Goal: Information Seeking & Learning: Learn about a topic

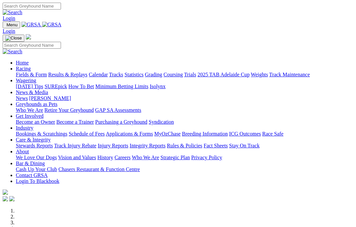
scroll to position [184, 0]
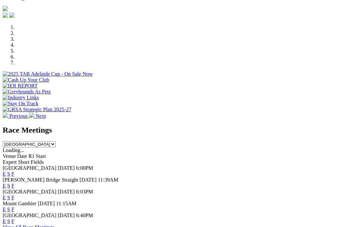
click at [14, 219] on link "F" at bounding box center [13, 222] width 3 height 6
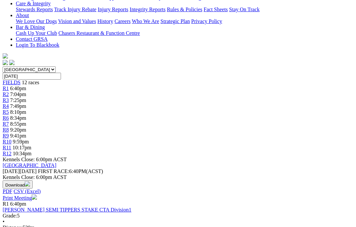
scroll to position [149, 0]
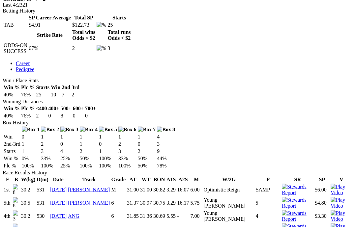
scroll to position [247, 0]
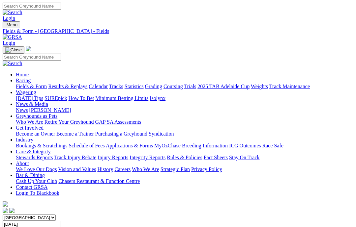
scroll to position [149, 0]
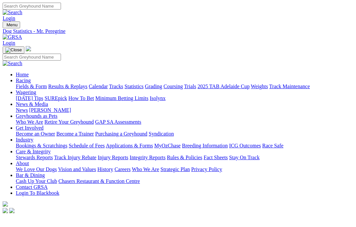
click at [51, 149] on link "Care & Integrity" at bounding box center [33, 152] width 35 height 6
click at [202, 155] on link "Rules & Policies" at bounding box center [185, 158] width 36 height 6
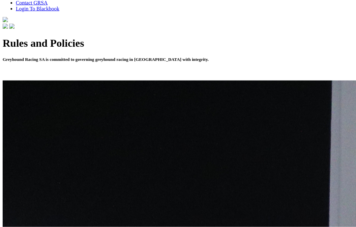
scroll to position [181, 0]
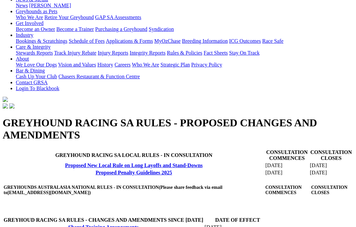
scroll to position [86, 0]
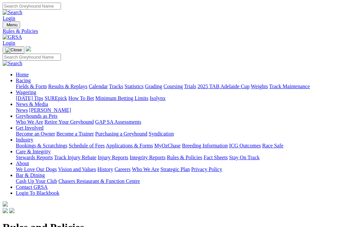
scroll to position [181, 0]
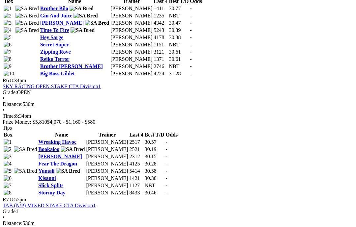
scroll to position [840, 1]
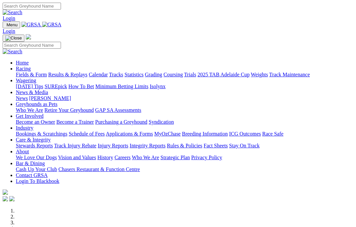
scroll to position [210, 0]
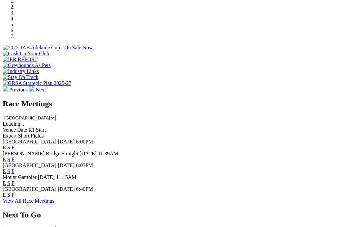
click at [14, 145] on link "F" at bounding box center [13, 148] width 3 height 6
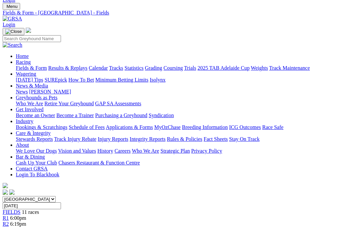
scroll to position [21, 0]
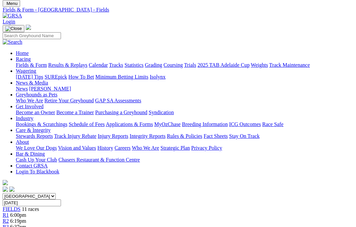
click at [108, 62] on link "Calendar" at bounding box center [98, 65] width 19 height 6
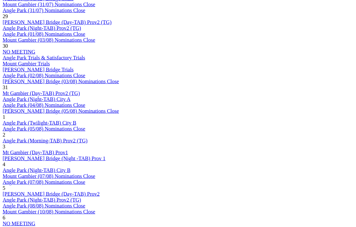
scroll to position [406, 0]
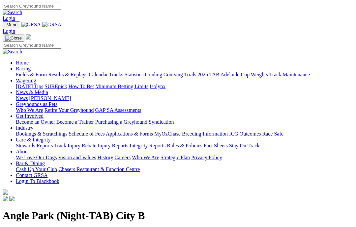
scroll to position [10, 0]
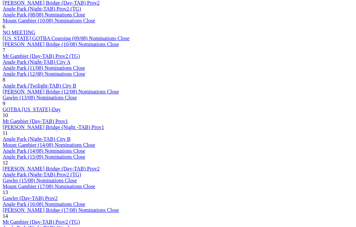
scroll to position [596, 0]
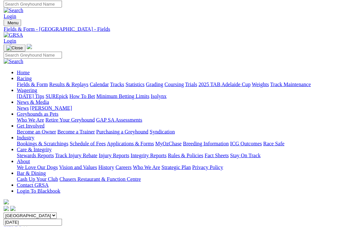
scroll to position [1, 0]
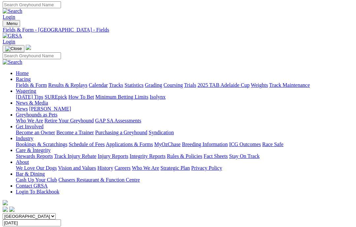
click at [48, 100] on link "News & Media" at bounding box center [32, 103] width 32 height 6
click at [28, 106] on link "News" at bounding box center [22, 109] width 12 height 6
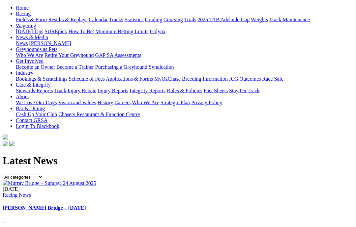
scroll to position [67, 0]
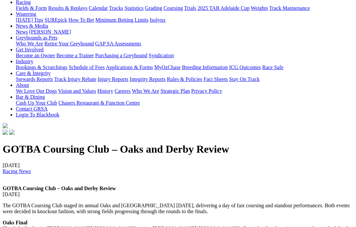
scroll to position [74, 0]
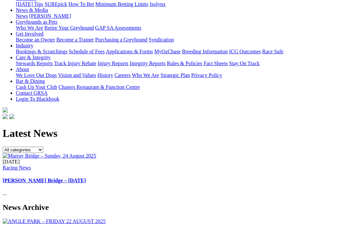
scroll to position [83, 0]
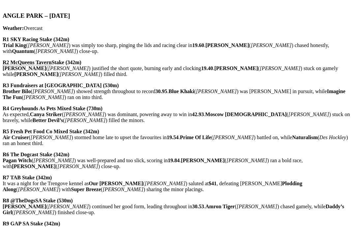
scroll to position [247, 0]
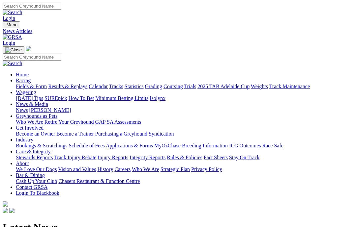
scroll to position [109, 0]
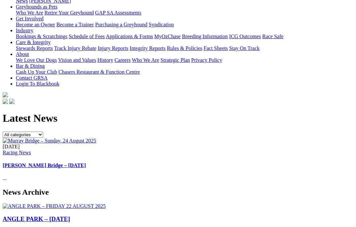
click at [31, 138] on img at bounding box center [49, 141] width 93 height 6
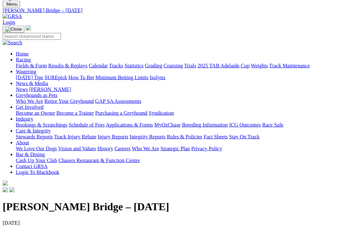
scroll to position [3, 0]
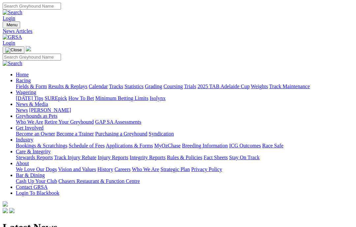
scroll to position [109, 0]
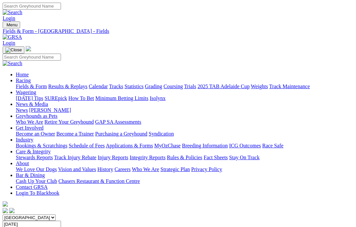
scroll to position [1, 0]
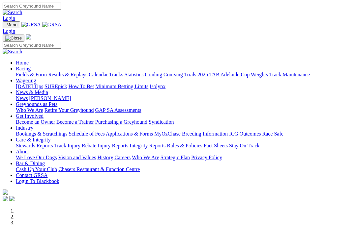
scroll to position [210, 0]
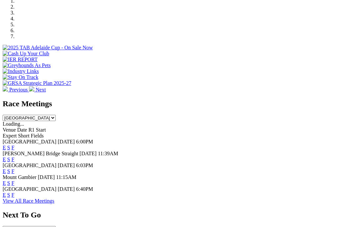
click at [14, 169] on link "F" at bounding box center [13, 172] width 3 height 6
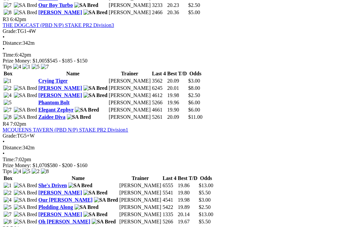
scroll to position [542, 0]
